Goal: Task Accomplishment & Management: Complete application form

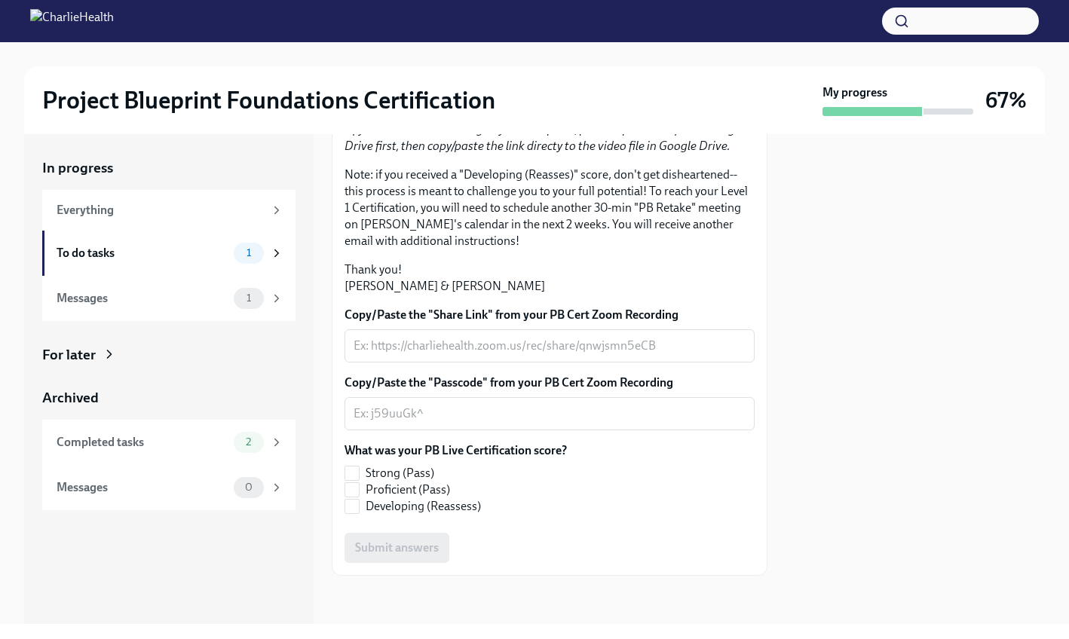
scroll to position [356, 0]
click at [354, 492] on input "Proficient (Pass)" at bounding box center [352, 490] width 14 height 14
checkbox input "true"
click at [642, 356] on div "x ​" at bounding box center [550, 346] width 410 height 33
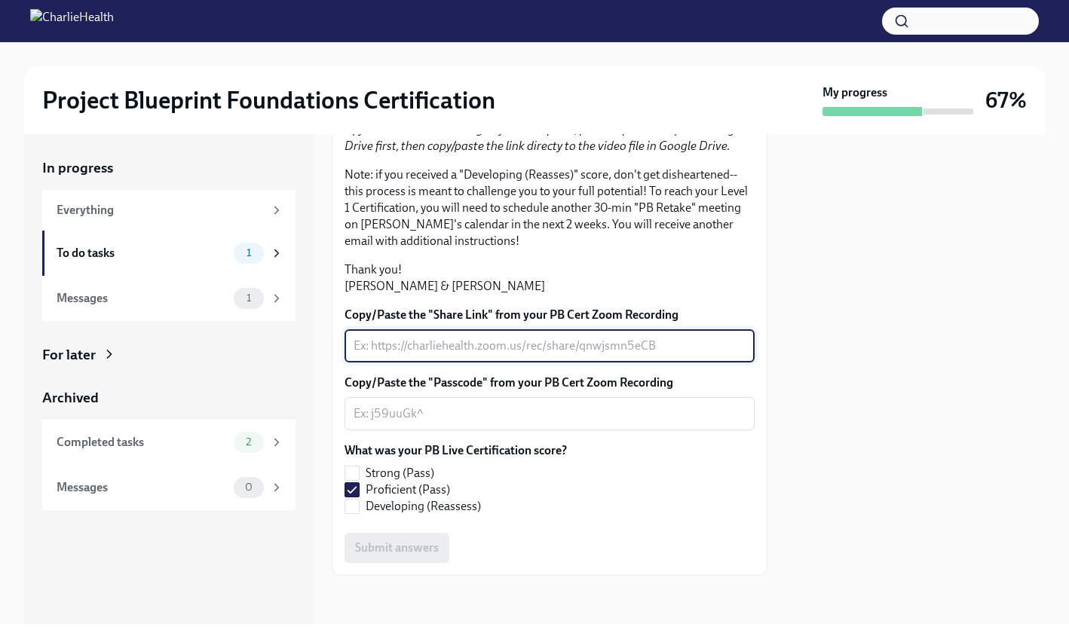
paste textarea "[URL][DOMAIN_NAME]"
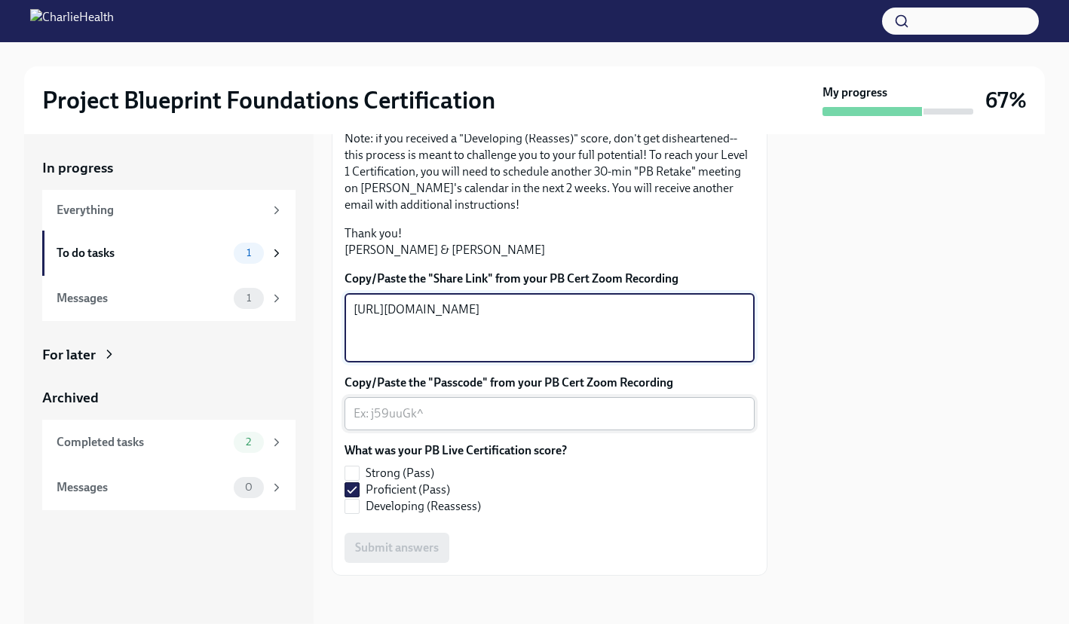
type textarea "[URL][DOMAIN_NAME]"
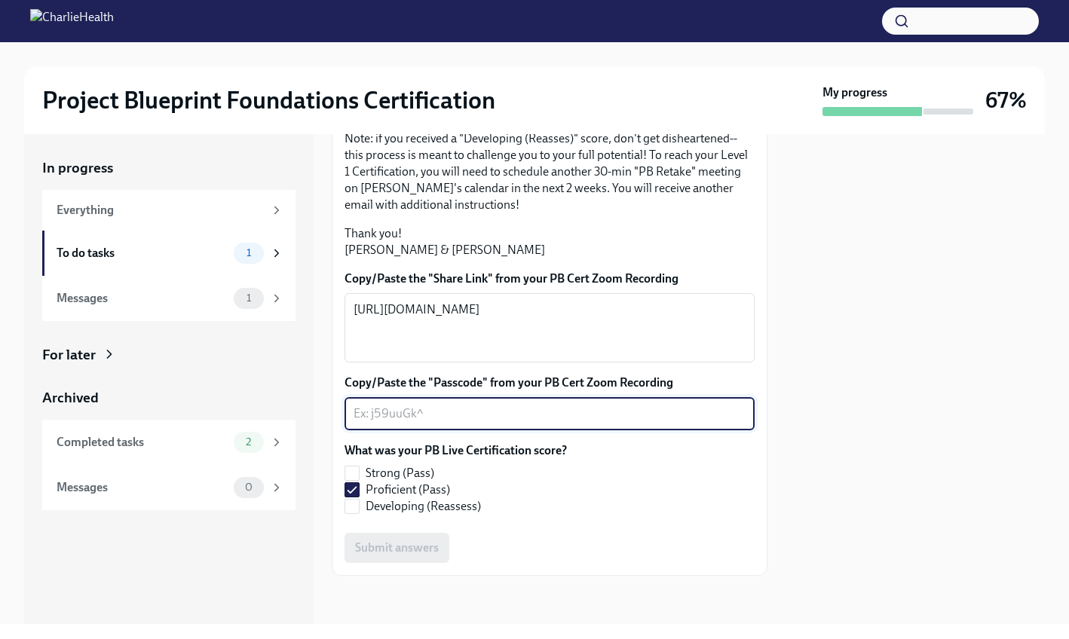
click at [510, 423] on textarea "Copy/Paste the "Passcode" from your PB Cert Zoom Recording" at bounding box center [550, 414] width 392 height 18
click at [558, 423] on textarea "Copy/Paste the "Passcode" from your PB Cert Zoom Recording" at bounding box center [550, 414] width 392 height 18
paste textarea "k171.aU2"
type textarea "k171.aU2"
click at [419, 556] on span "Submit answers" at bounding box center [397, 548] width 84 height 15
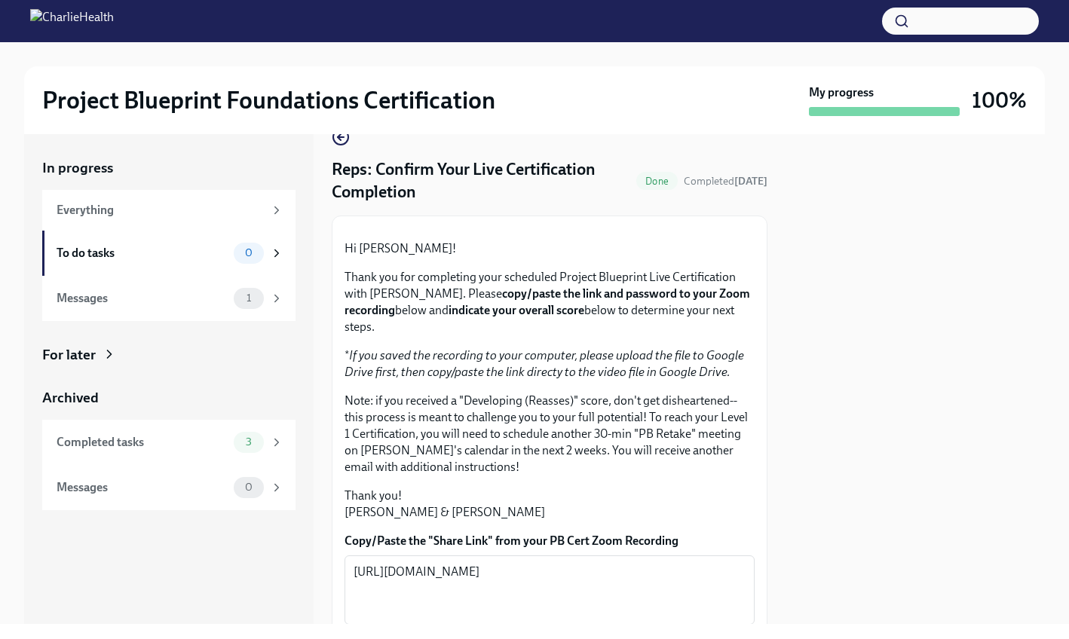
scroll to position [27, 0]
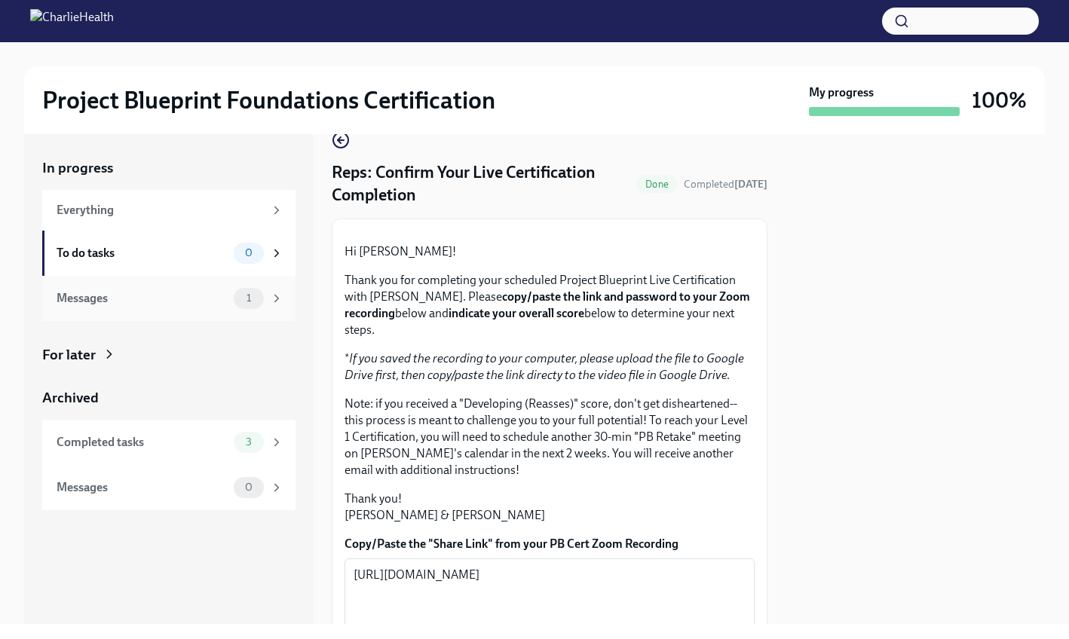
click at [216, 310] on div "Messages 1" at bounding box center [168, 298] width 253 height 45
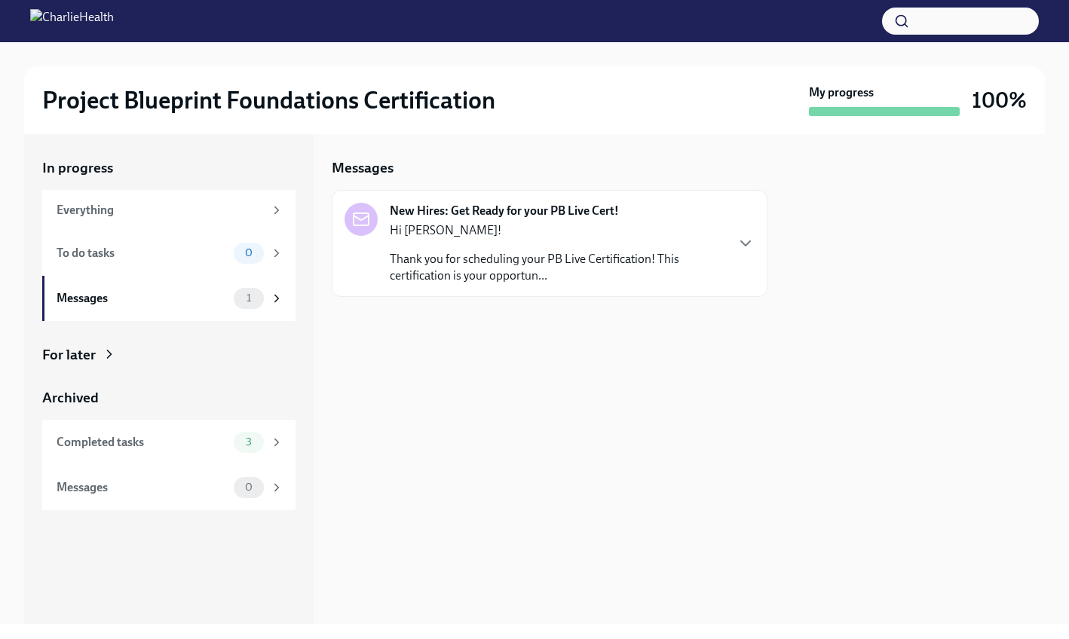
click at [479, 267] on p "Thank you for scheduling your PB Live Certification! This certification is your…" at bounding box center [557, 267] width 335 height 33
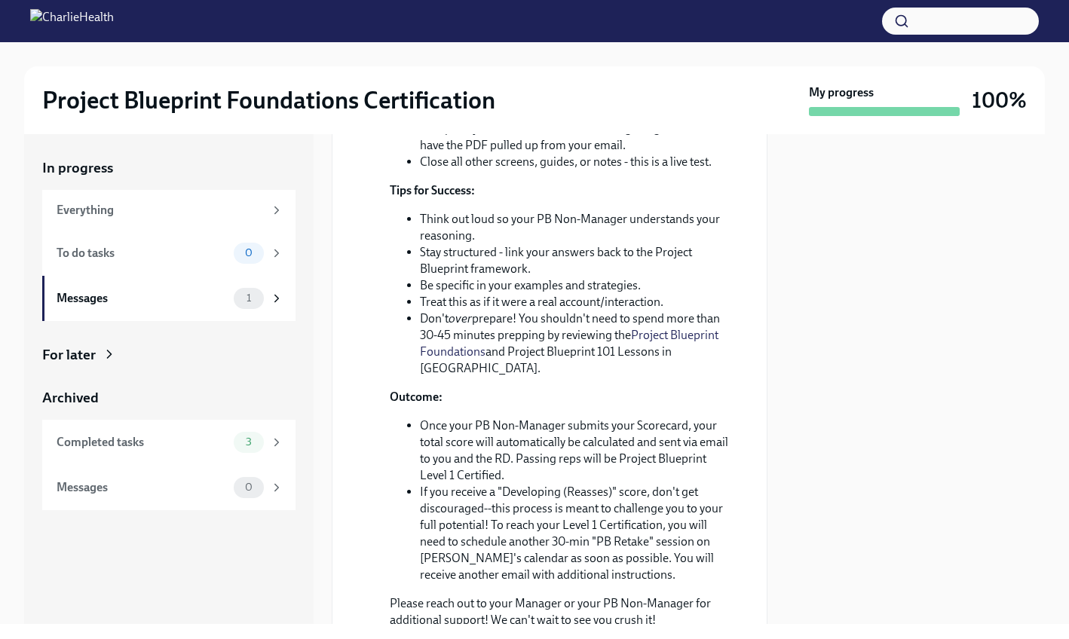
scroll to position [631, 0]
